Goal: Information Seeking & Learning: Learn about a topic

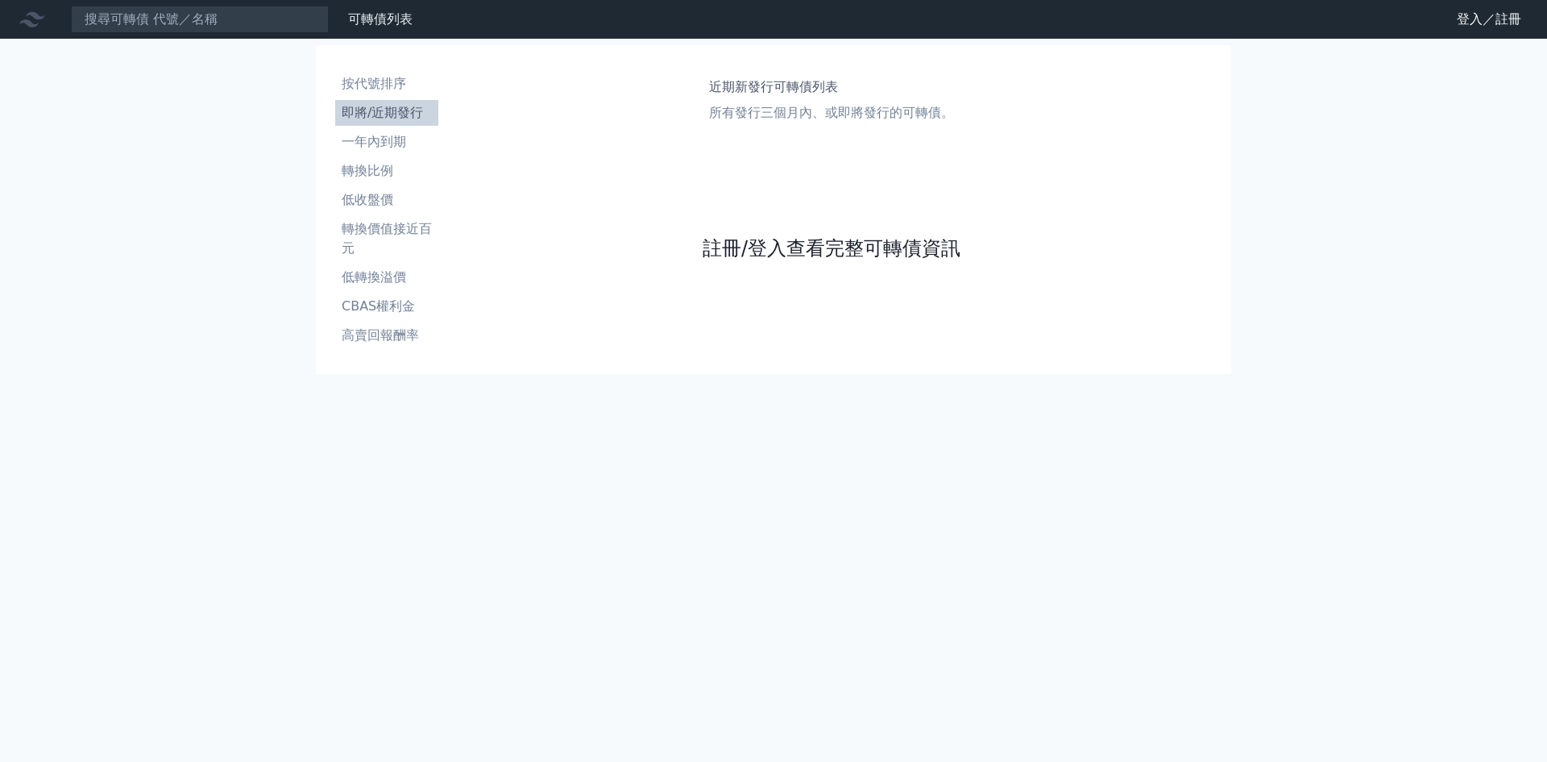
click at [850, 251] on link "註冊/登入查看完整可轉債資訊" at bounding box center [832, 248] width 258 height 26
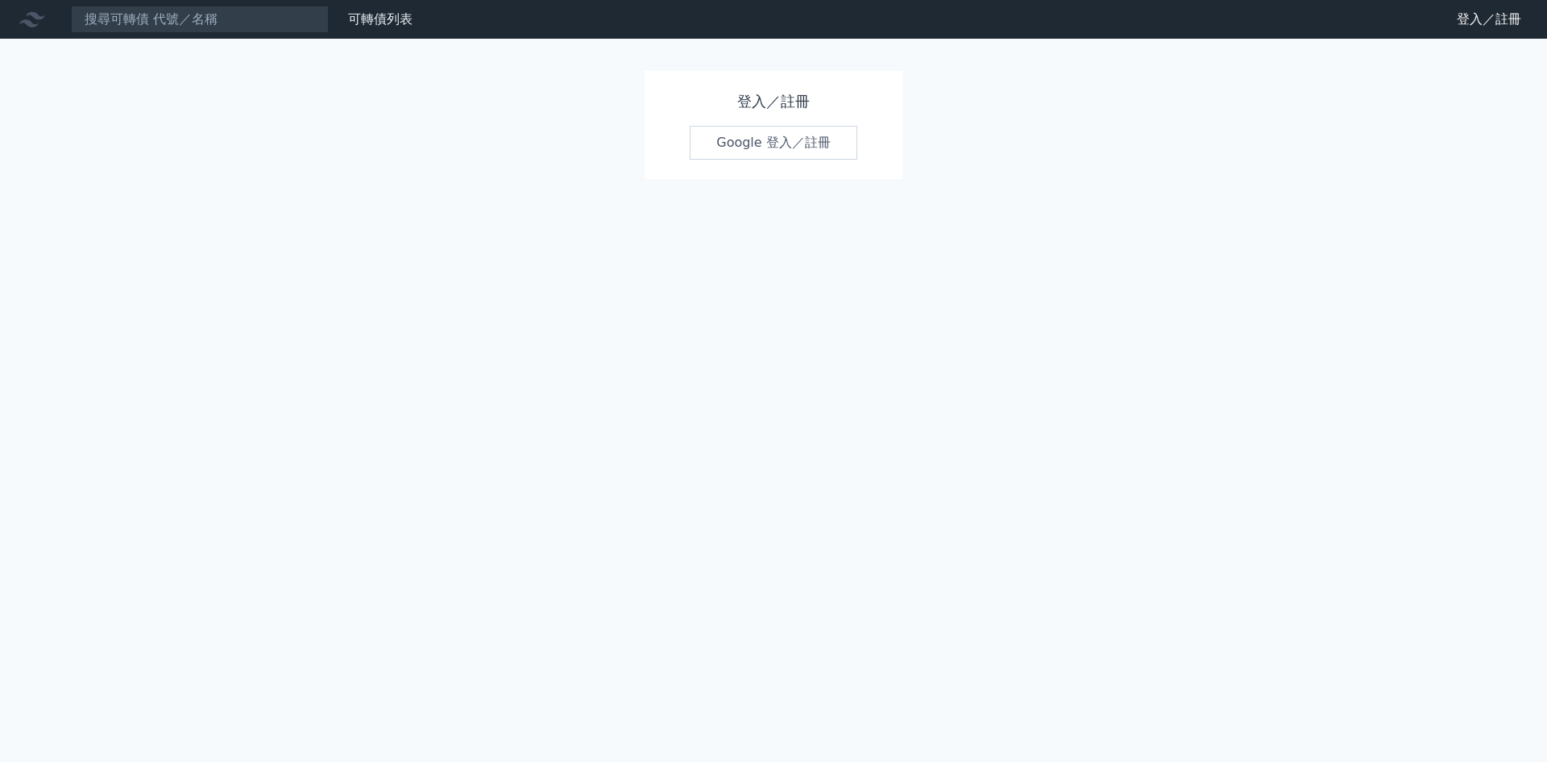
click at [792, 142] on link "Google 登入／註冊" at bounding box center [774, 143] width 168 height 34
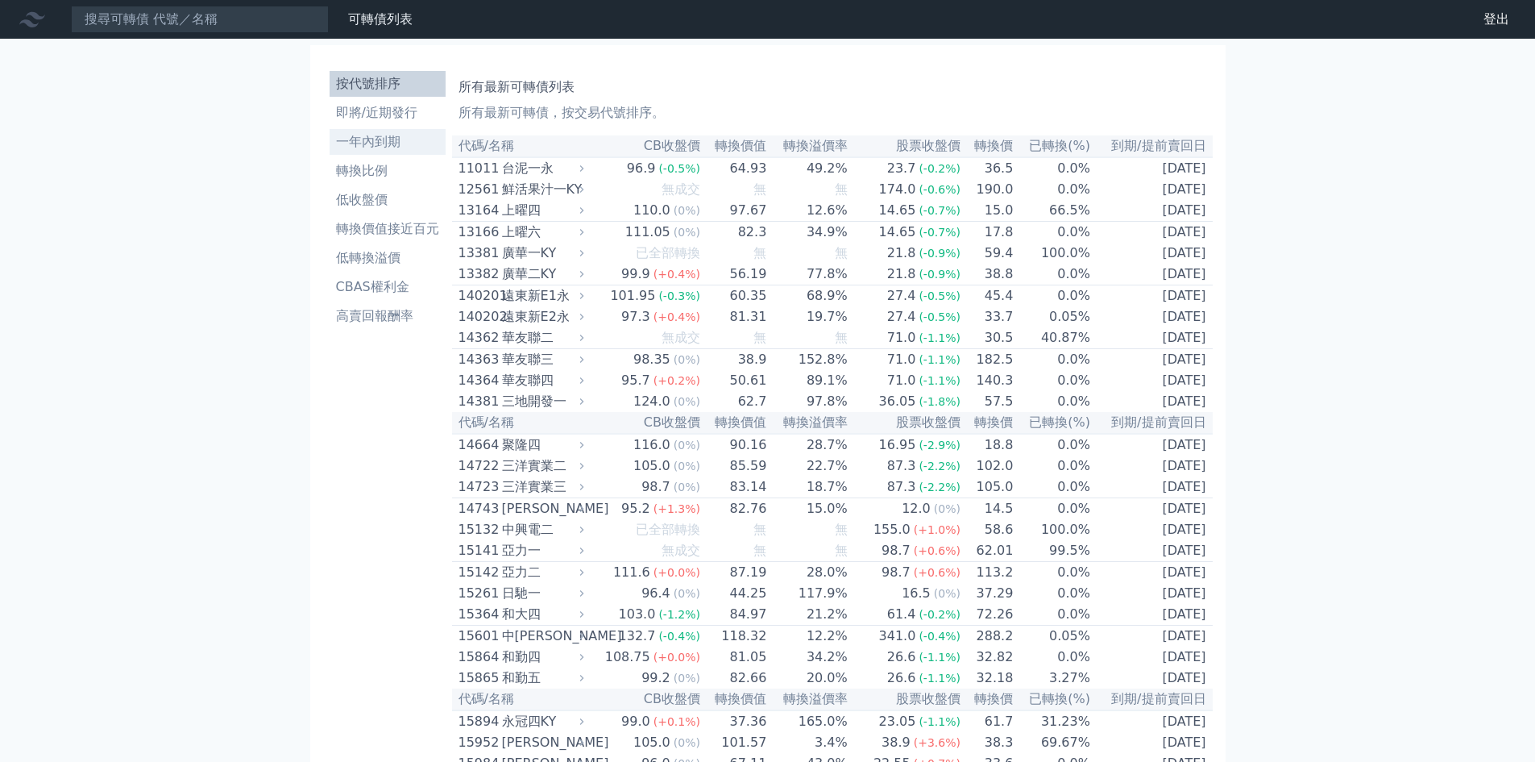
click at [401, 142] on li "一年內到期" at bounding box center [388, 141] width 116 height 19
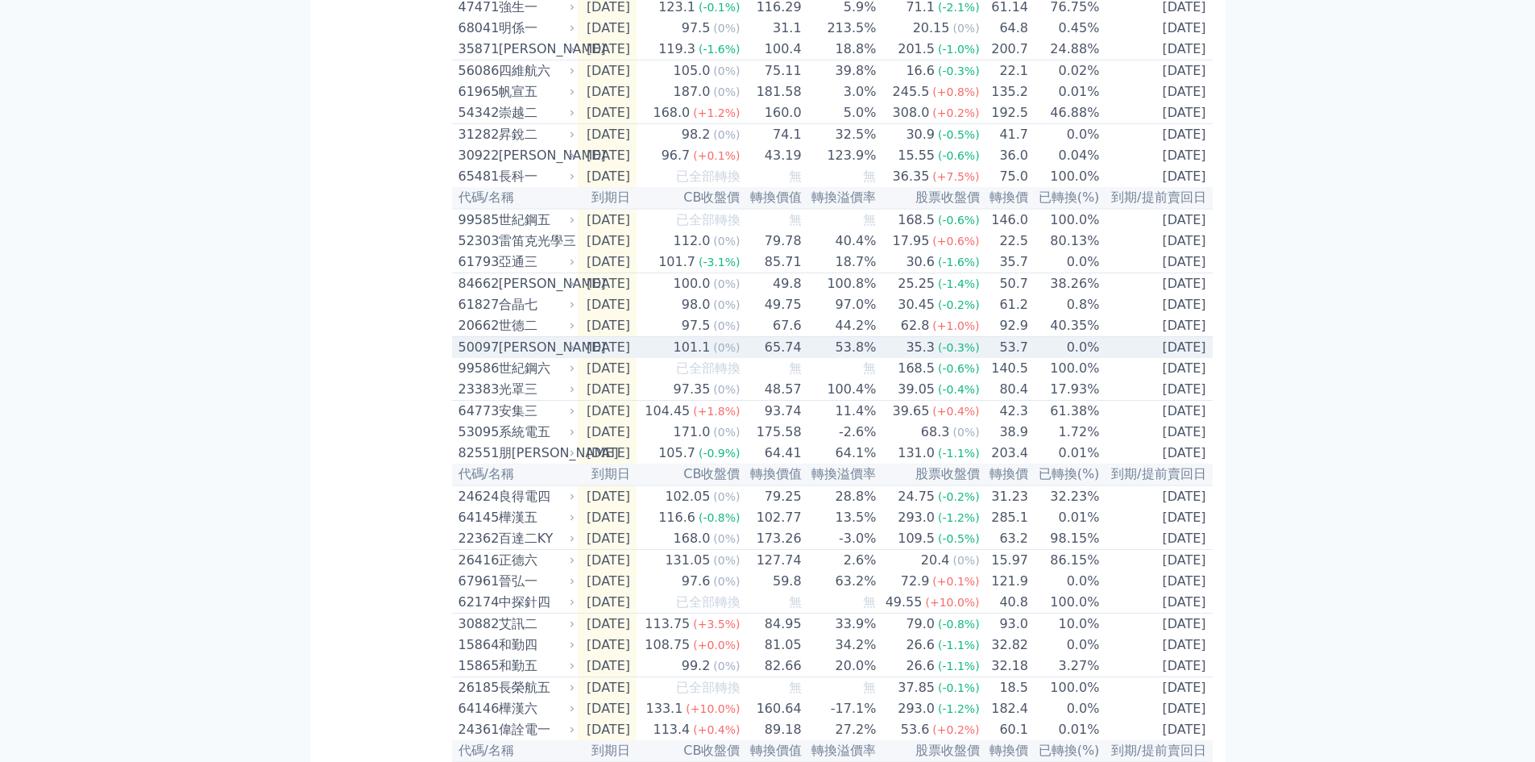
scroll to position [1853, 0]
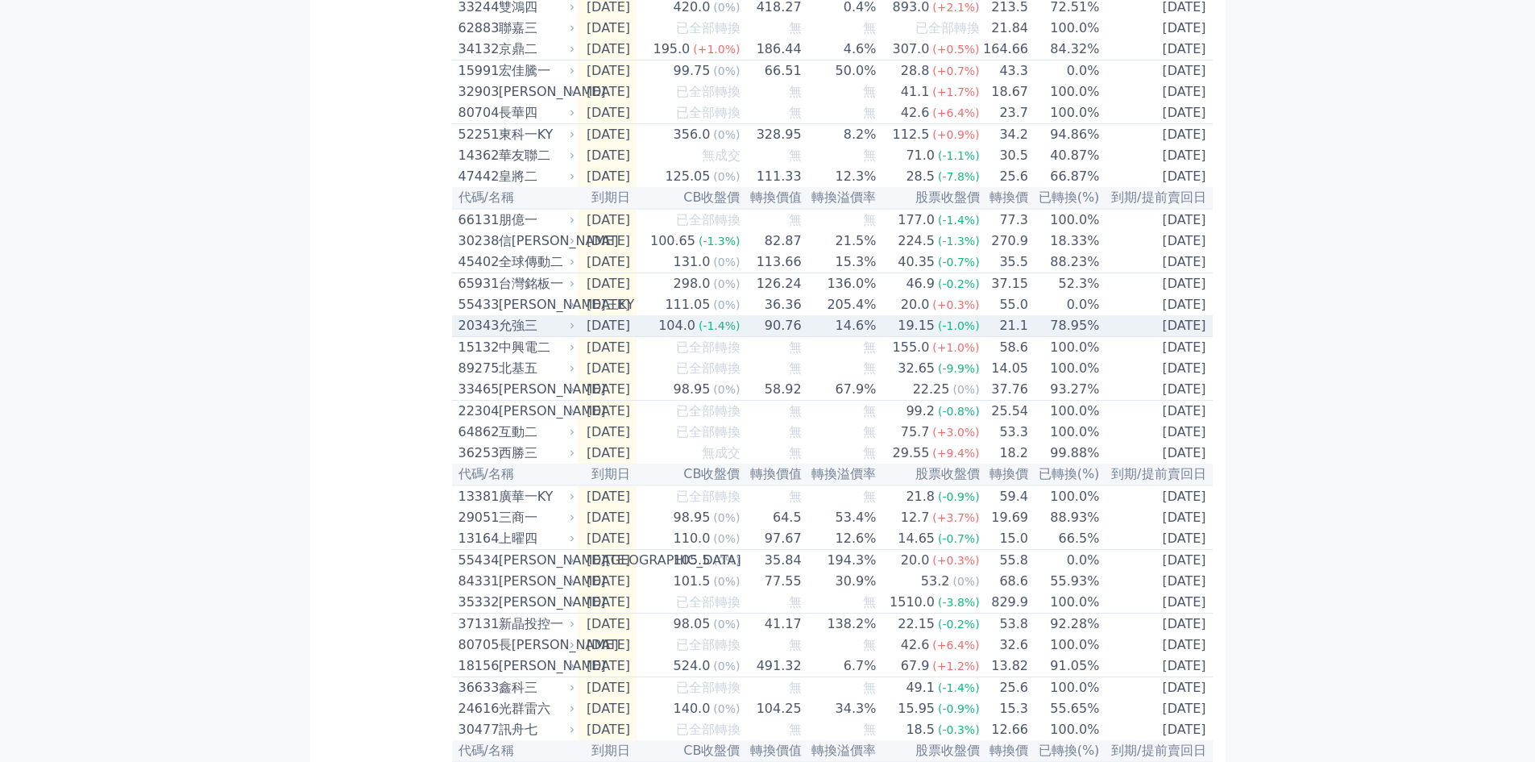
scroll to position [563, 0]
